Goal: Transaction & Acquisition: Purchase product/service

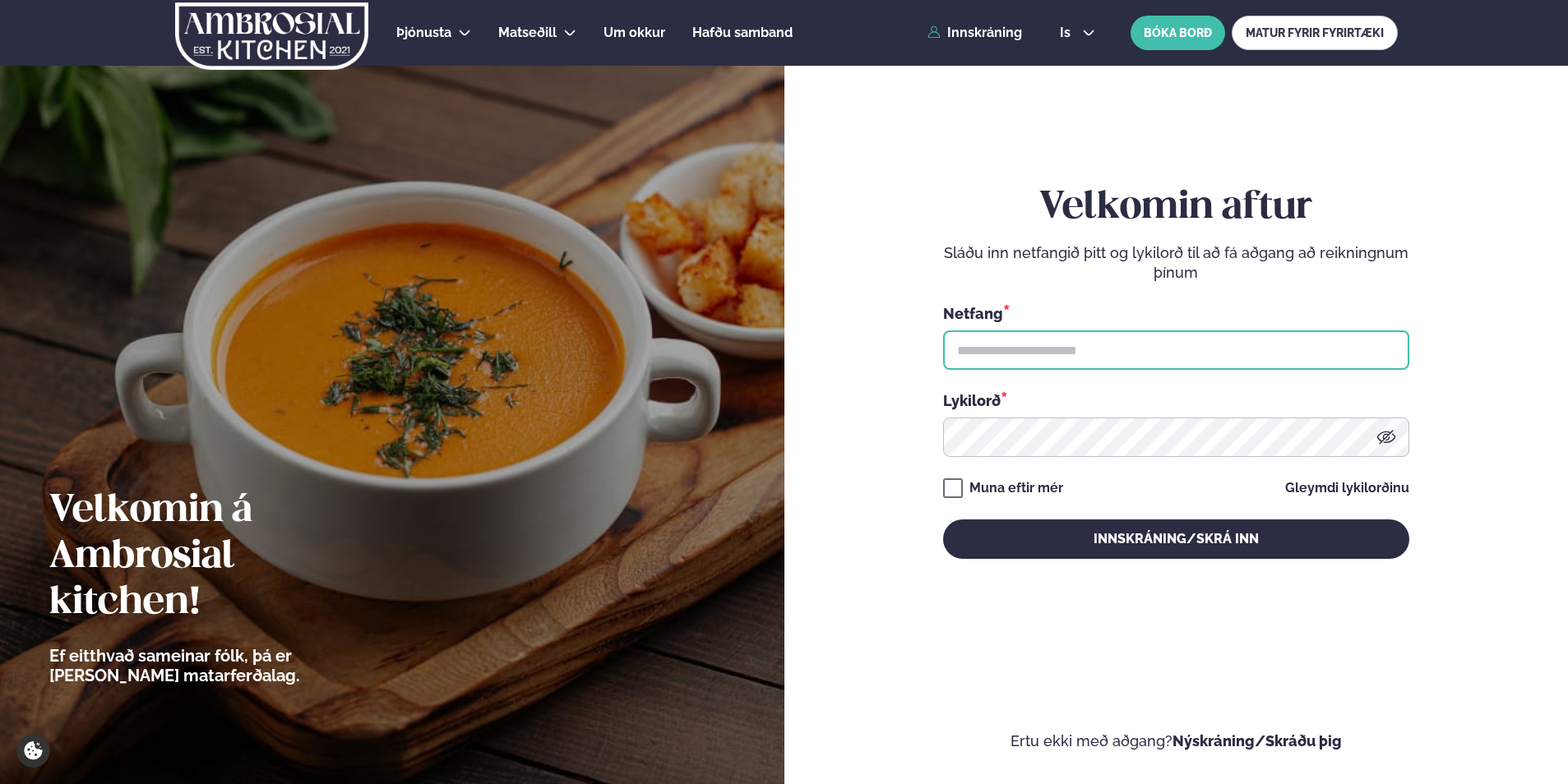
type input "**********"
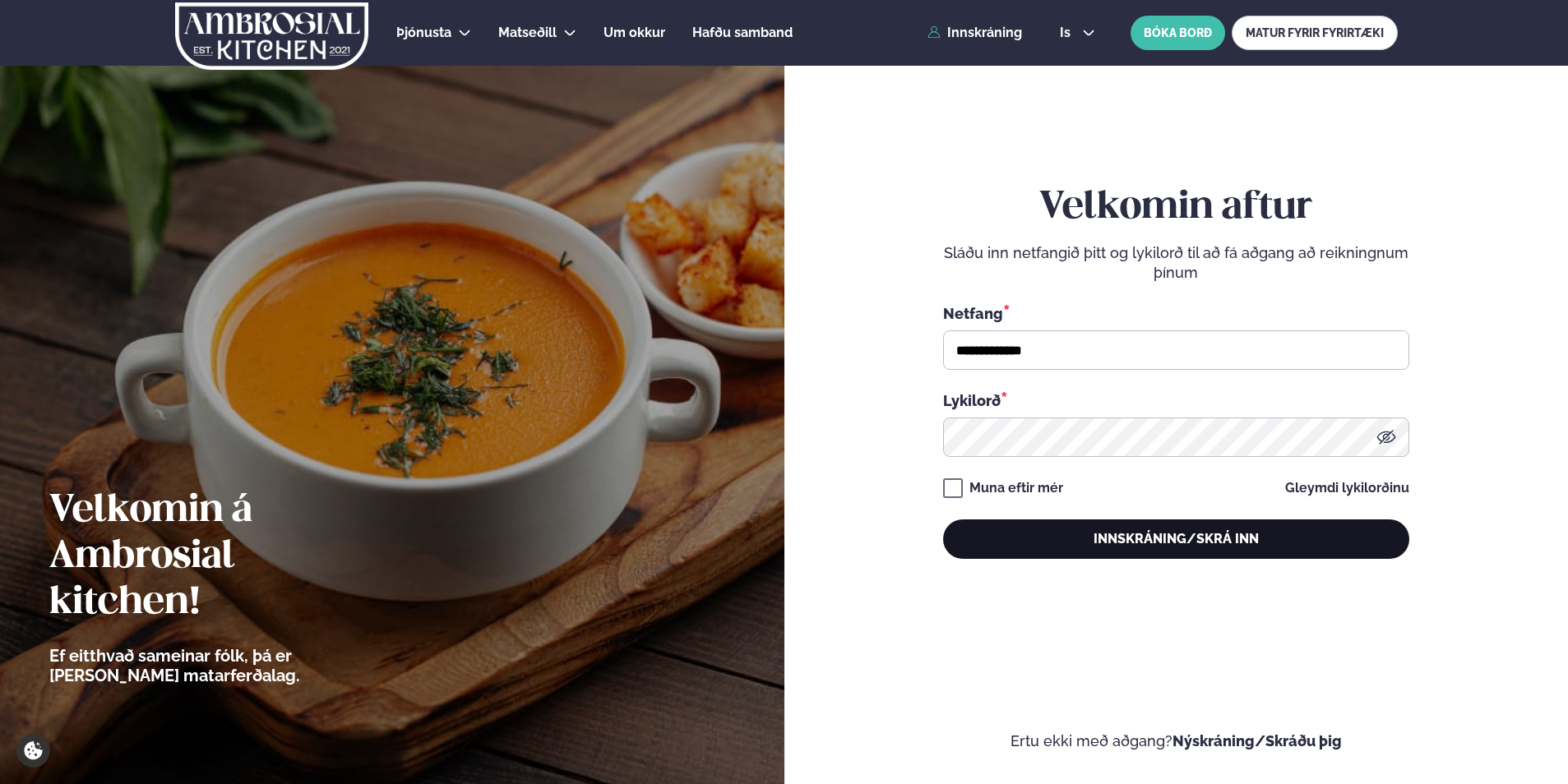
click at [1074, 539] on button "Innskráning/Skrá inn" at bounding box center [1176, 539] width 466 height 40
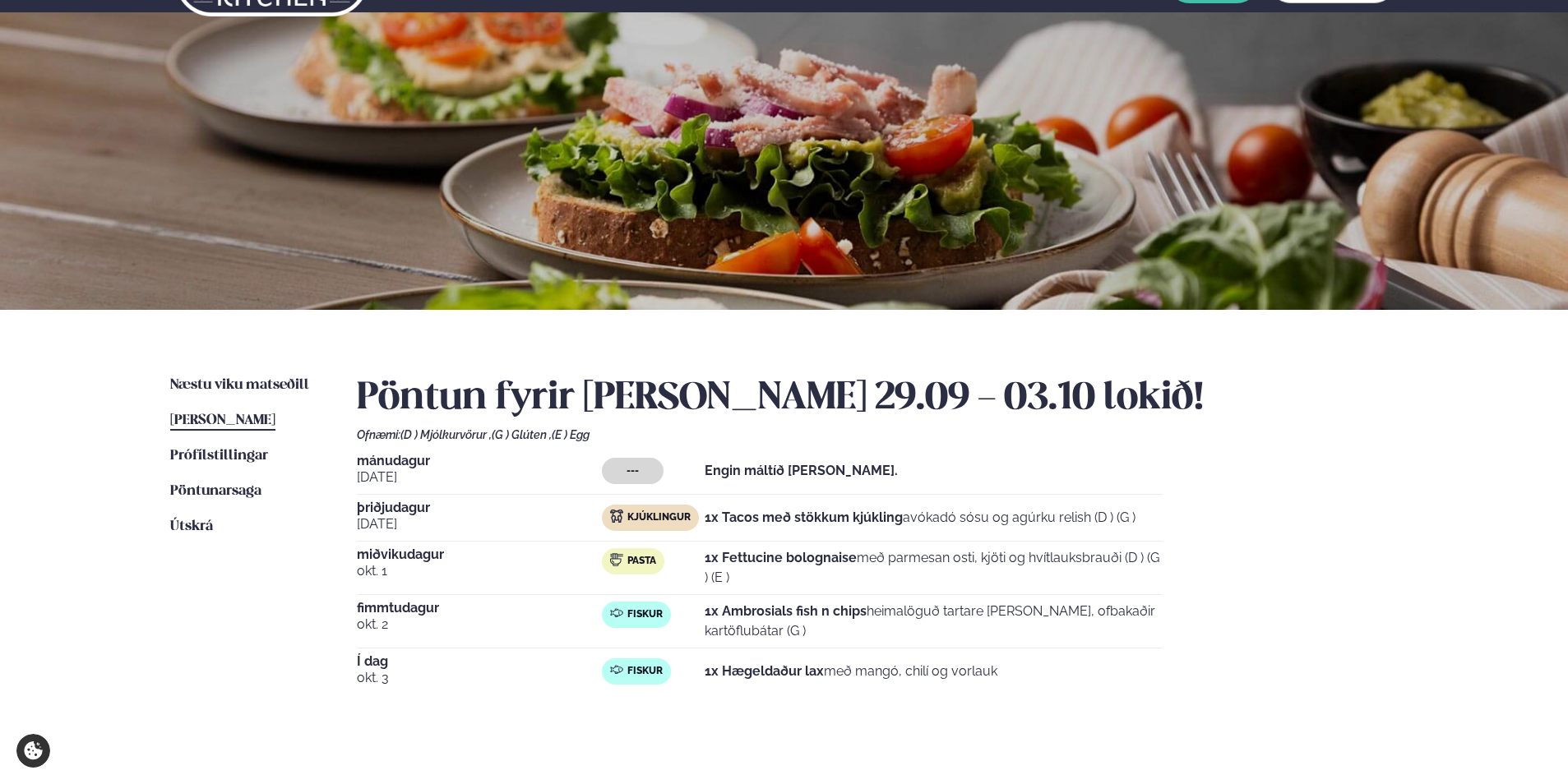
scroll to position [83, 0]
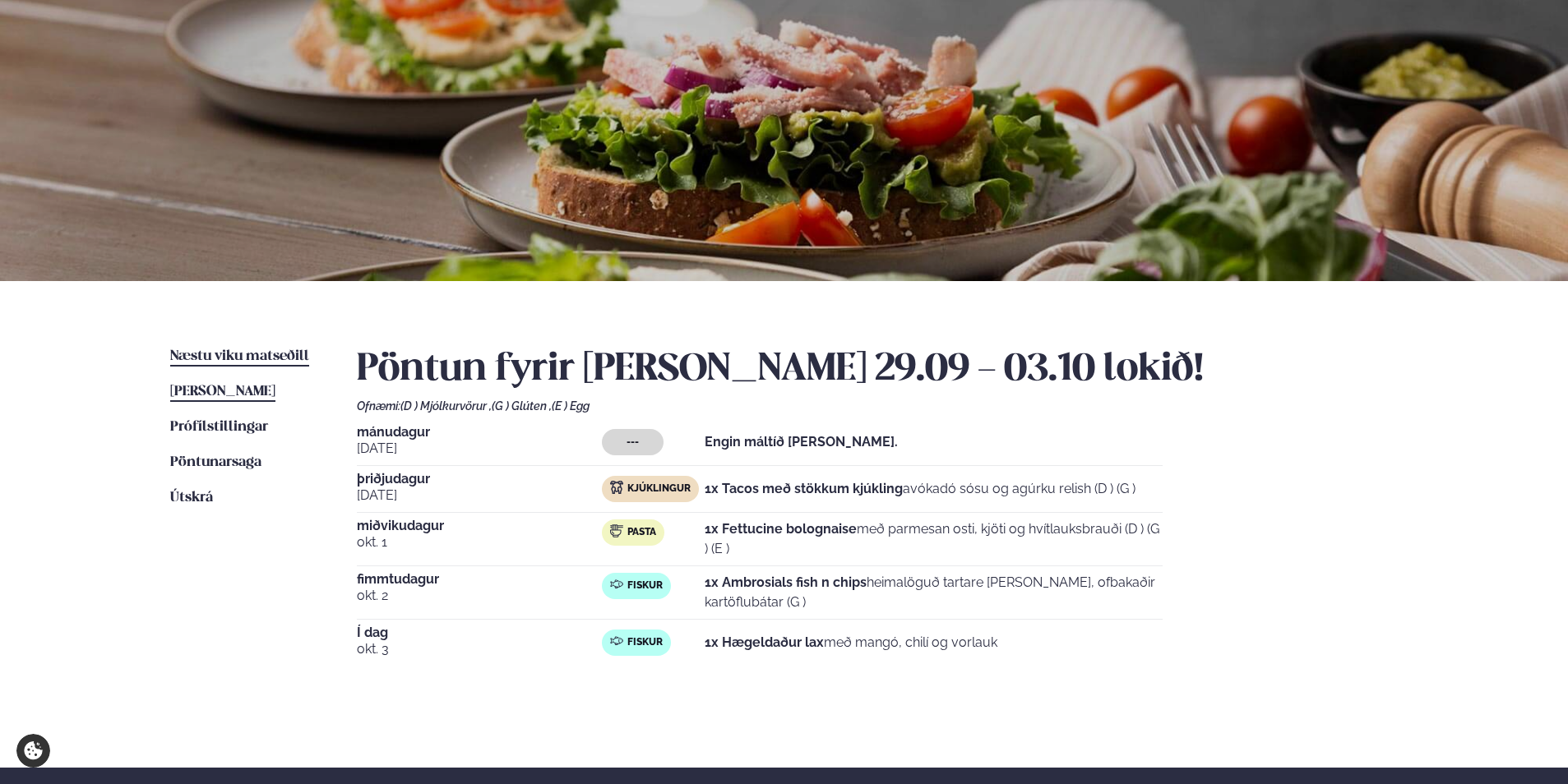
click at [218, 352] on span "Næstu viku matseðill" at bounding box center [240, 356] width 139 height 14
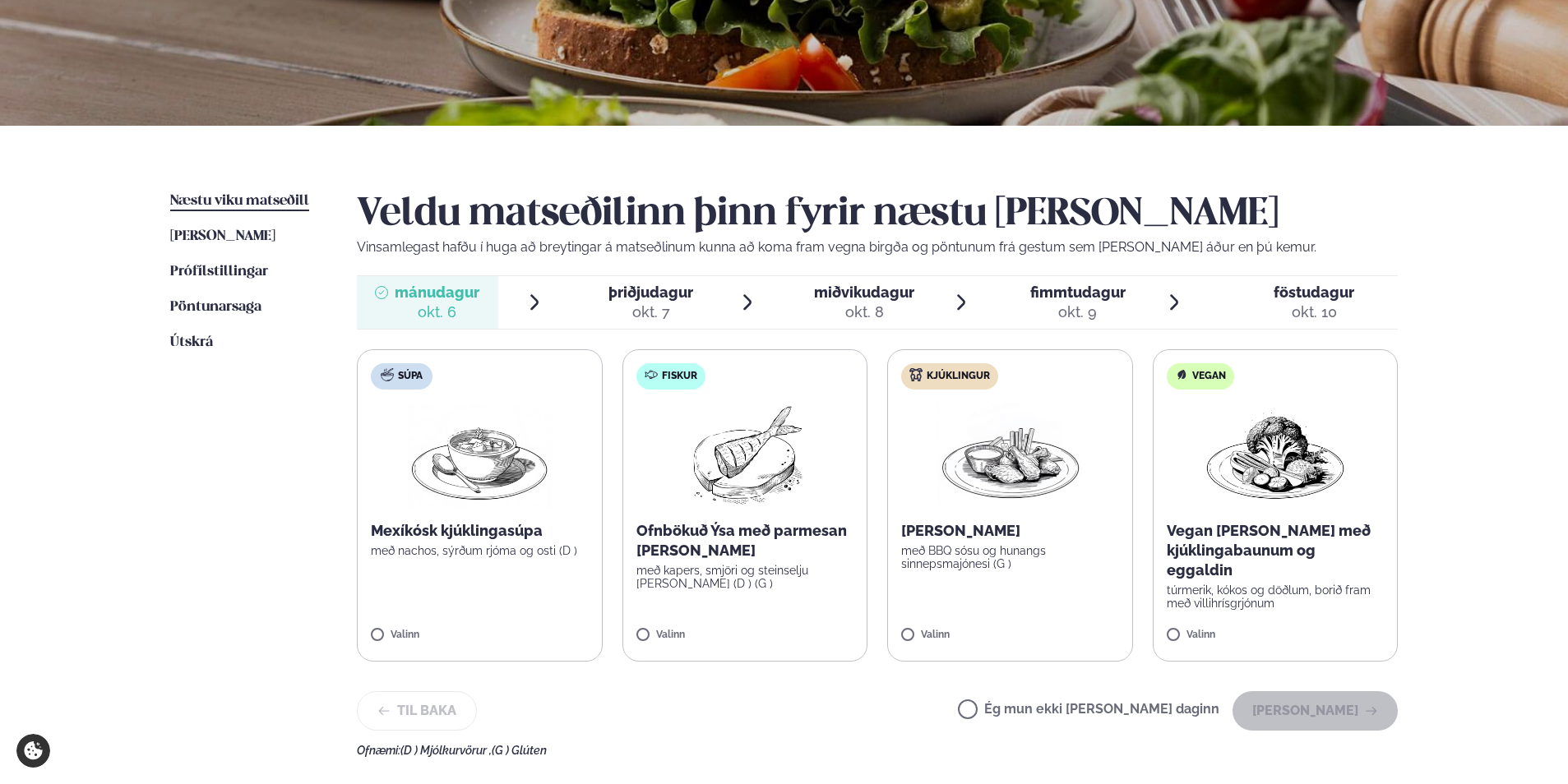
scroll to position [247, 0]
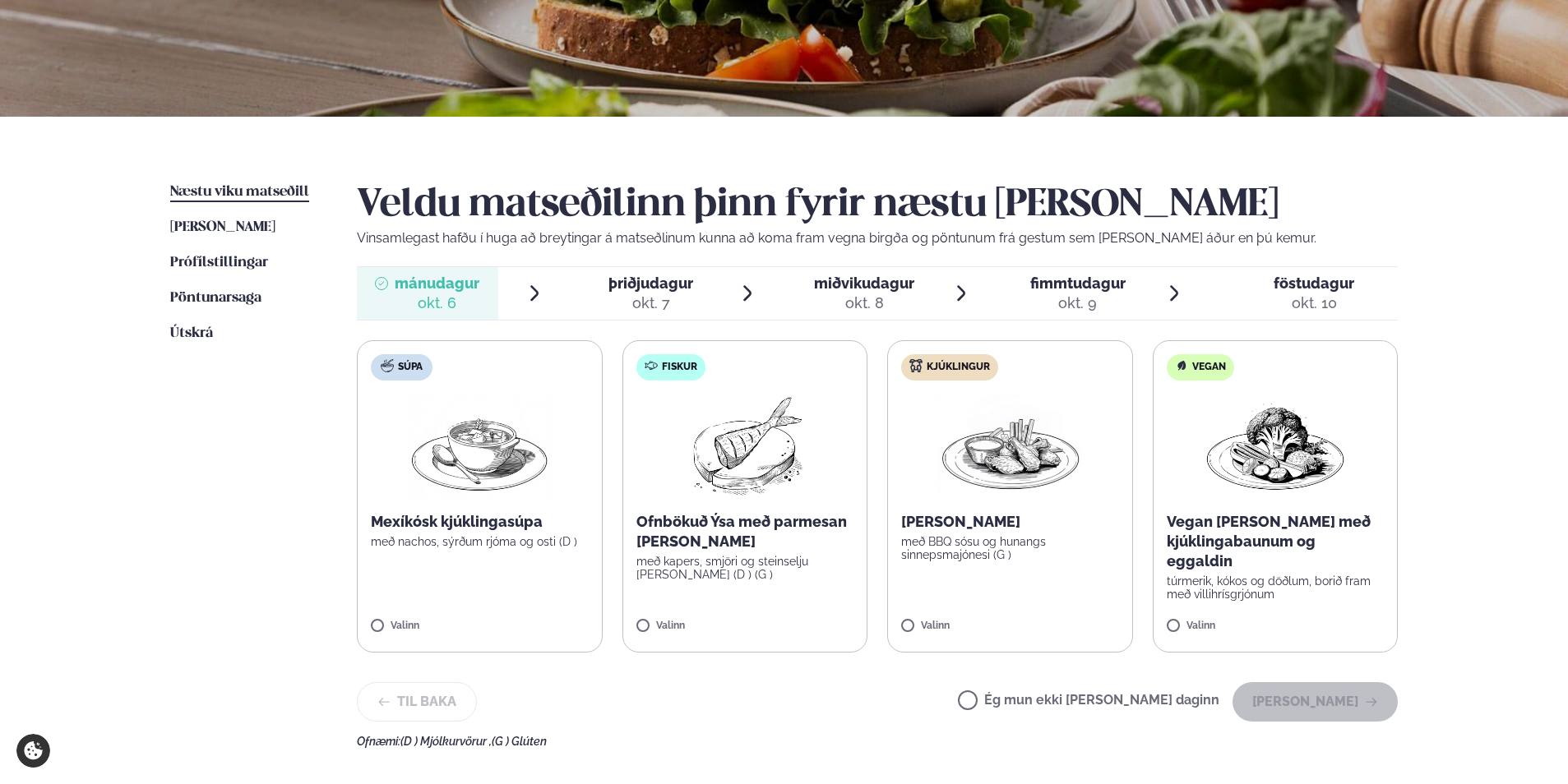
click at [779, 510] on label "Fiskur Ofnbökuð Ýsa með parmesan [PERSON_NAME] með kapers, smjöri og steinselju…" at bounding box center [745, 496] width 246 height 312
click at [1274, 696] on button "[PERSON_NAME]" at bounding box center [1315, 701] width 165 height 40
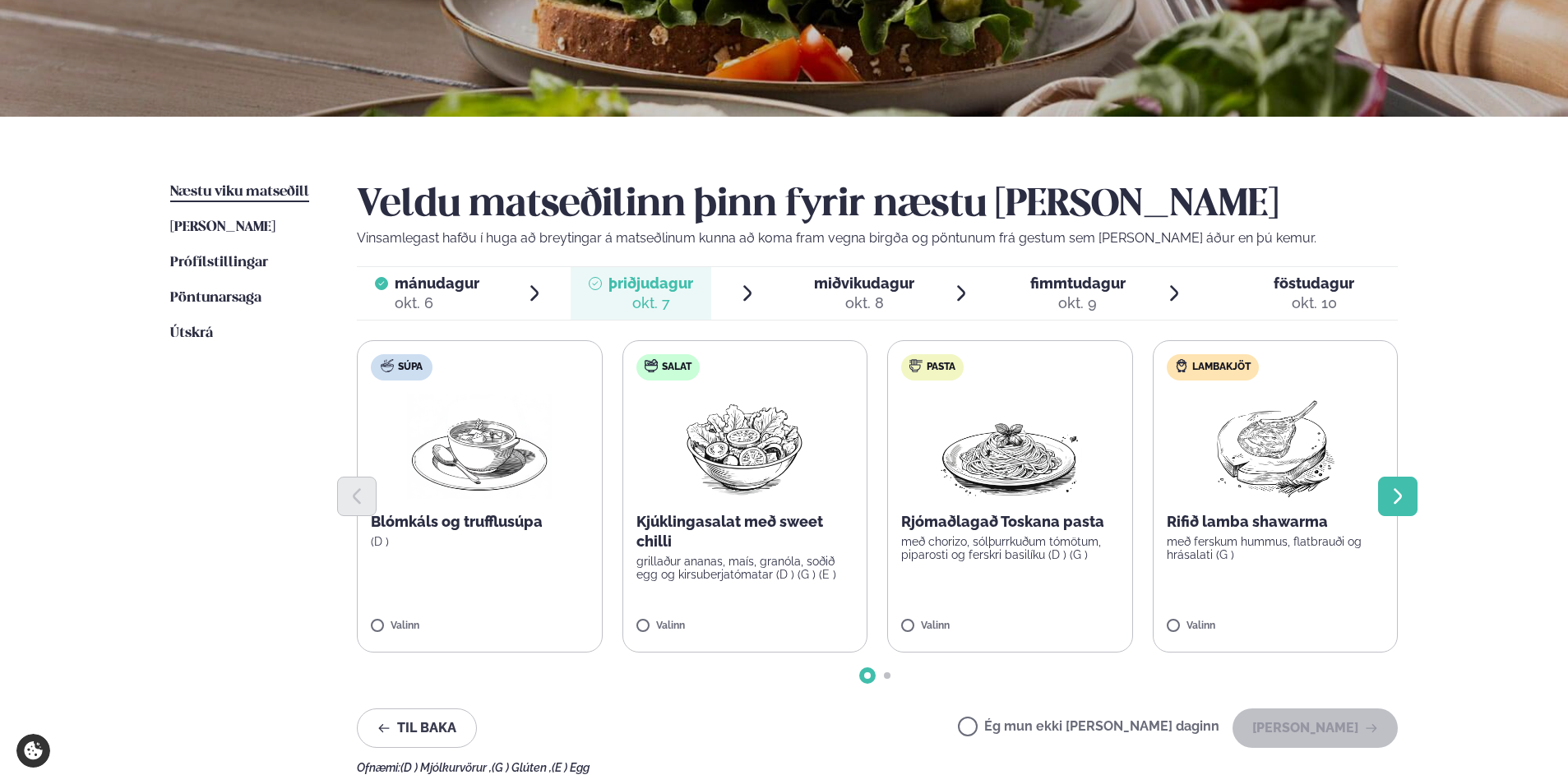
click at [1409, 489] on button "Next slide" at bounding box center [1398, 496] width 40 height 40
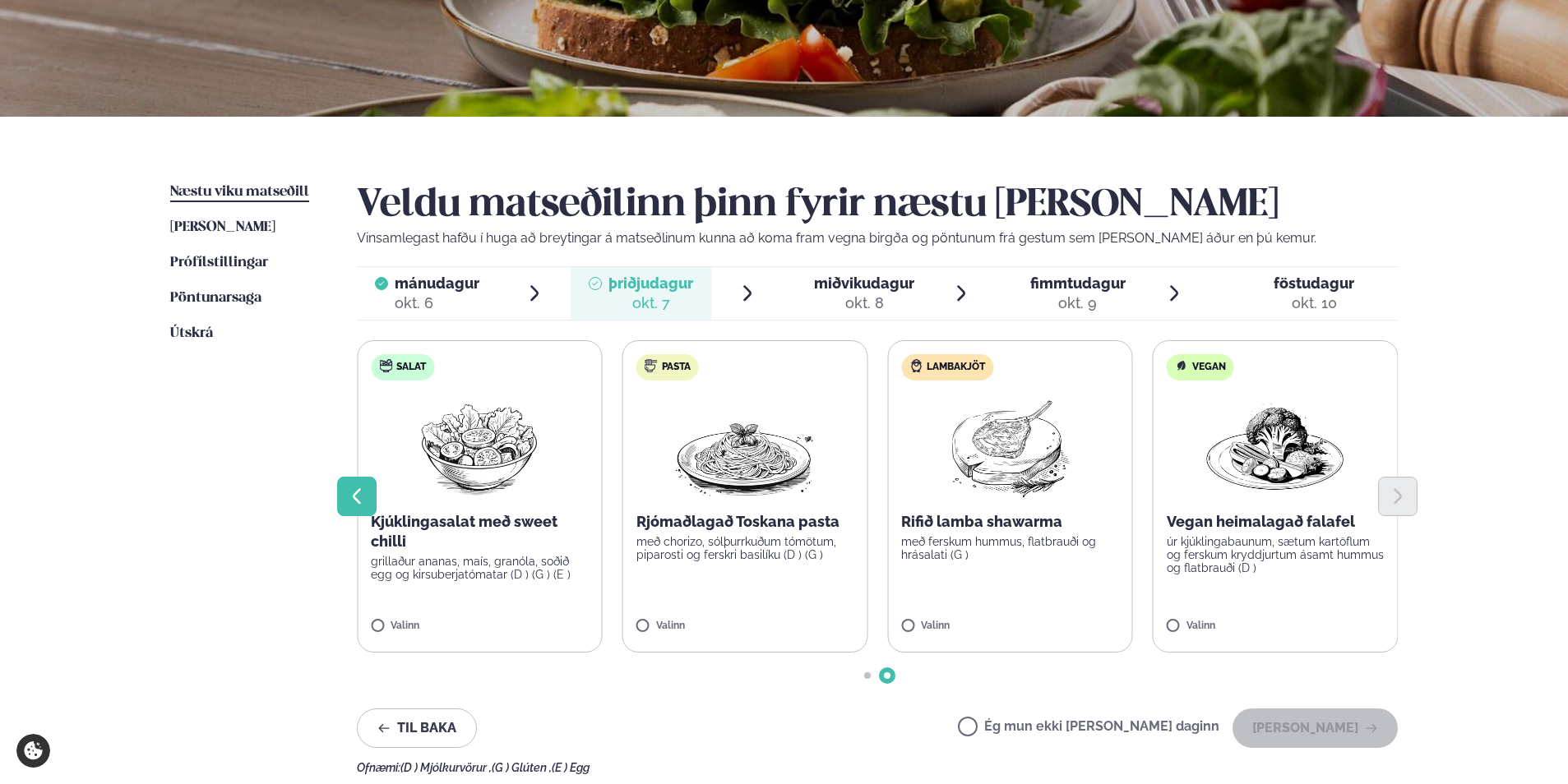
click at [357, 494] on icon "Previous slide" at bounding box center [357, 496] width 20 height 20
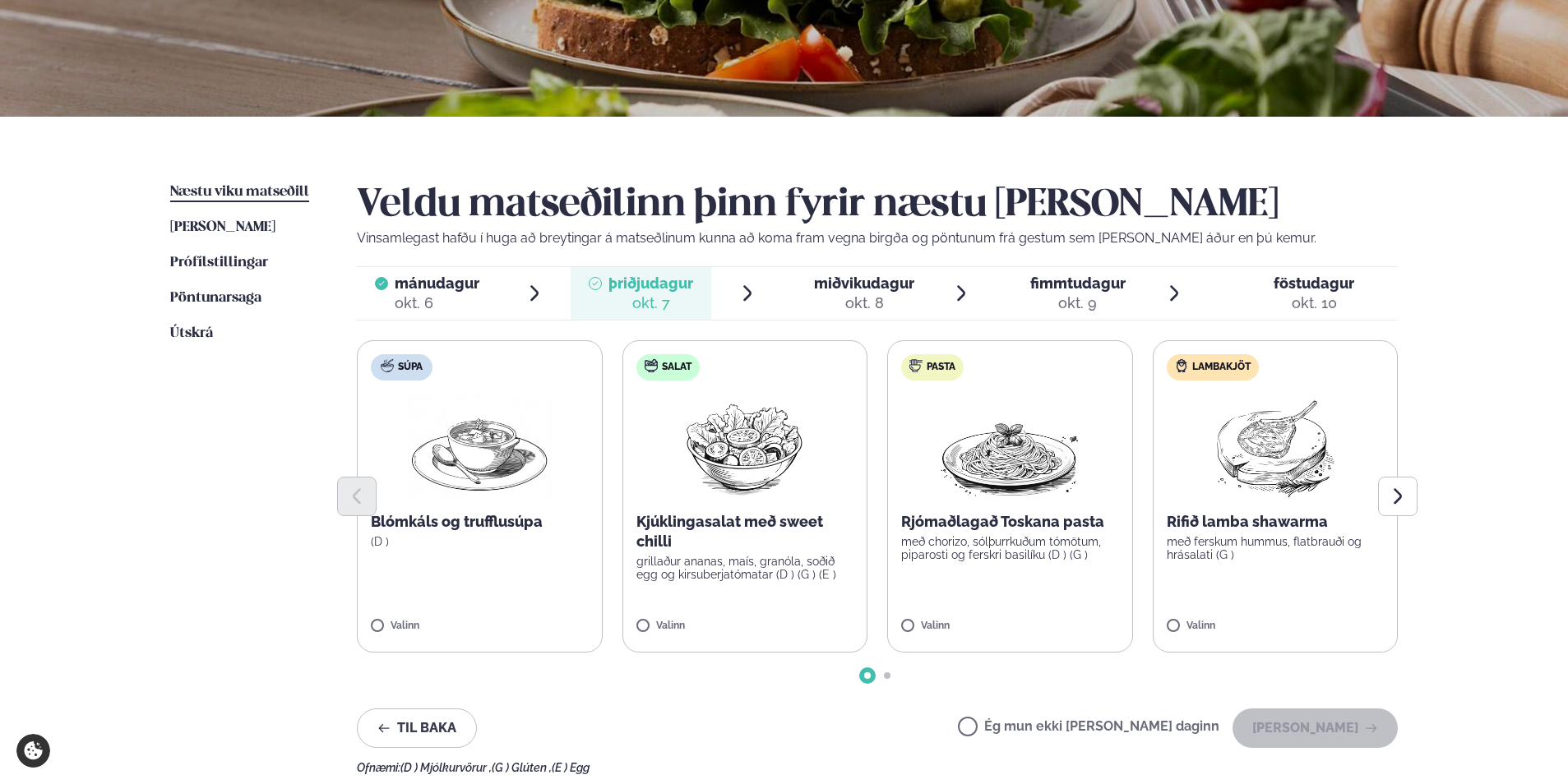
click at [853, 292] on span "miðvikudagur" at bounding box center [864, 283] width 101 height 17
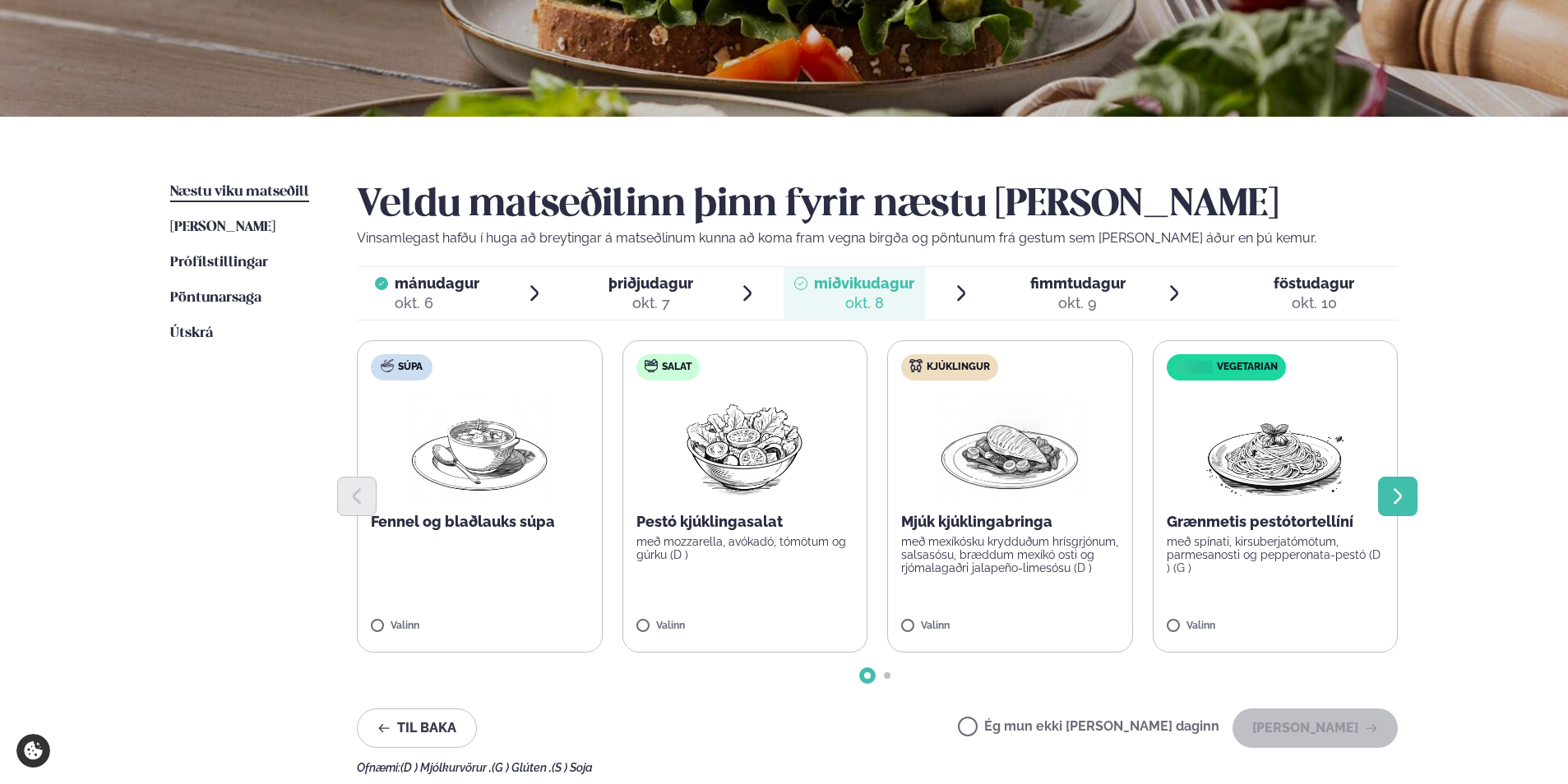
click at [1387, 507] on button "Next slide" at bounding box center [1398, 496] width 40 height 40
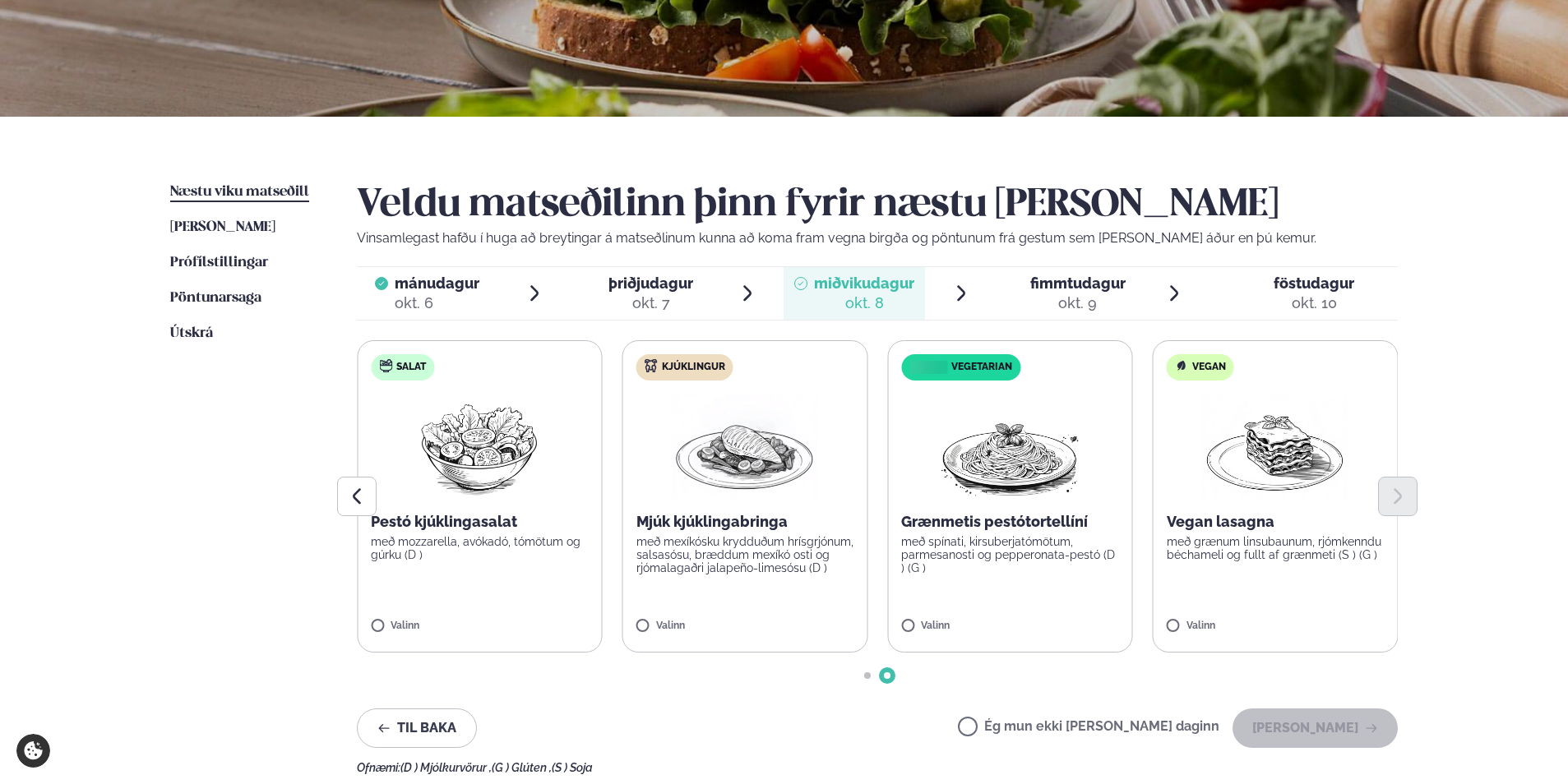
click at [1079, 288] on span "fimmtudagur" at bounding box center [1078, 283] width 96 height 17
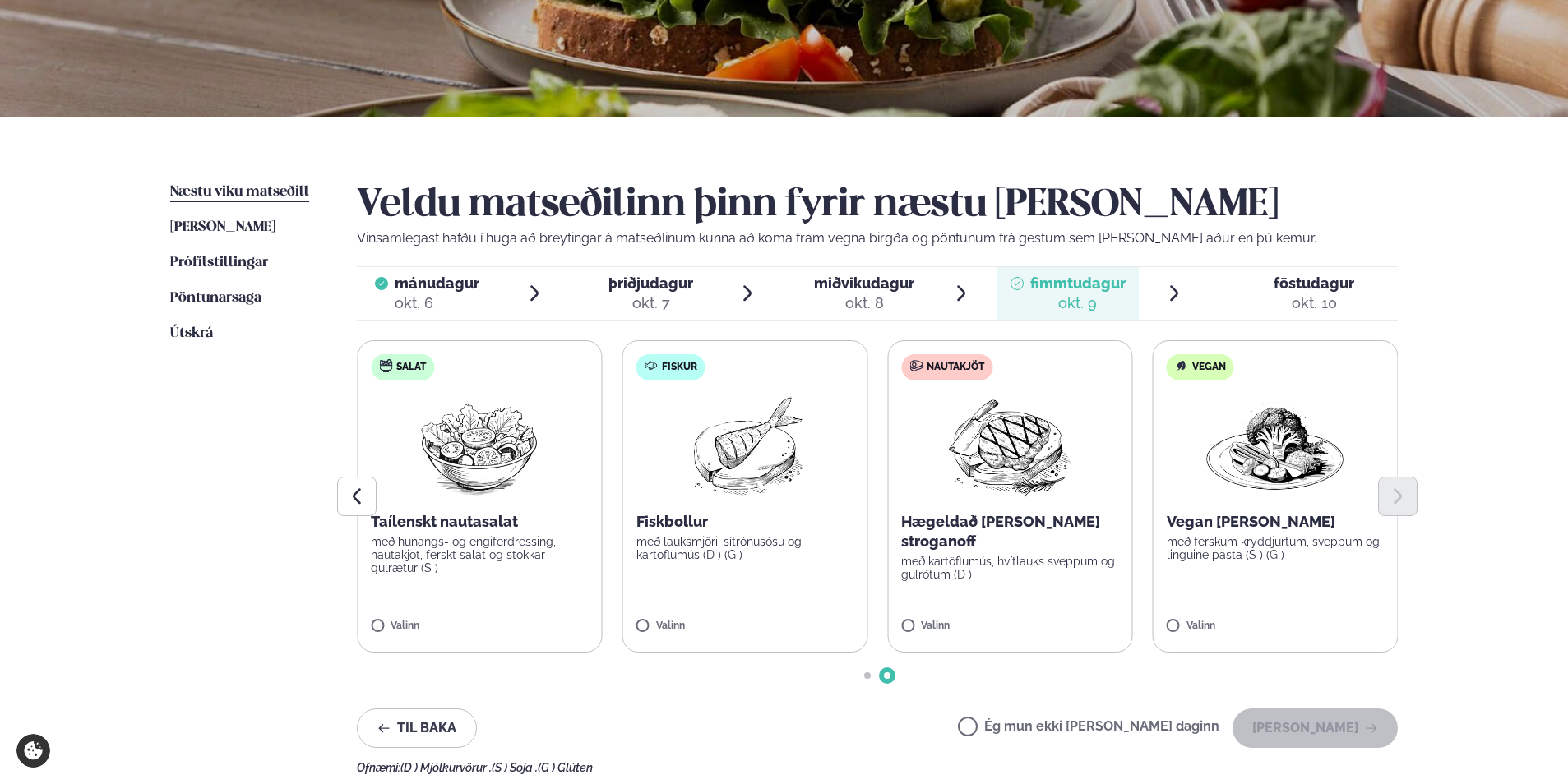
click at [1248, 297] on span "föstudagur fös. [DATE]" at bounding box center [1304, 293] width 187 height 53
